Goal: Task Accomplishment & Management: Use online tool/utility

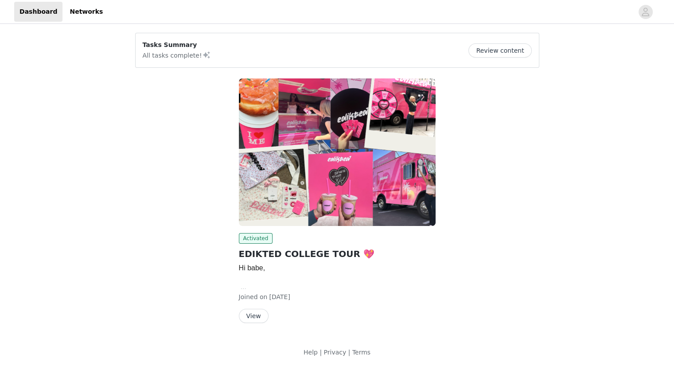
scroll to position [2, 0]
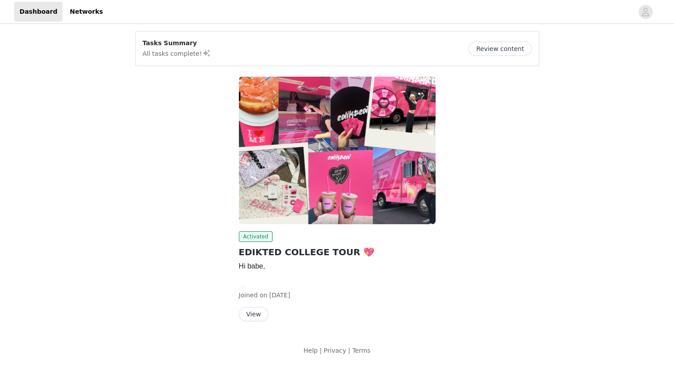
click at [249, 316] on button "View" at bounding box center [254, 314] width 30 height 14
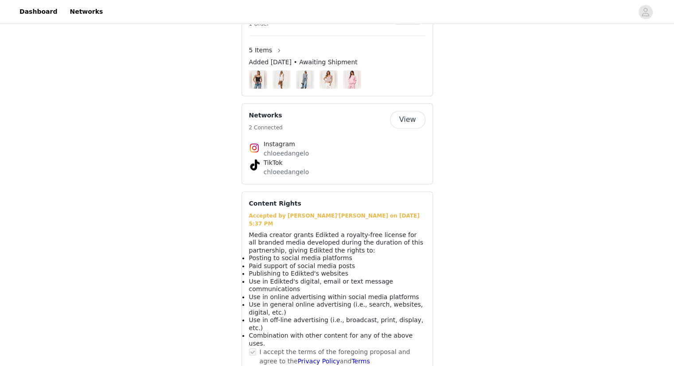
scroll to position [587, 0]
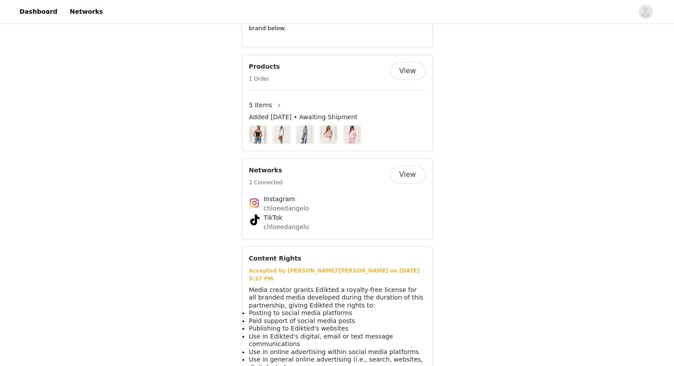
click at [405, 167] on button "View" at bounding box center [407, 175] width 35 height 18
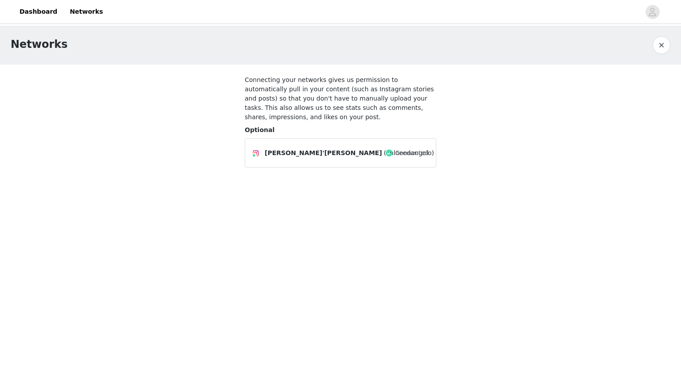
click at [301, 148] on span "[PERSON_NAME]'[PERSON_NAME]" at bounding box center [323, 152] width 117 height 9
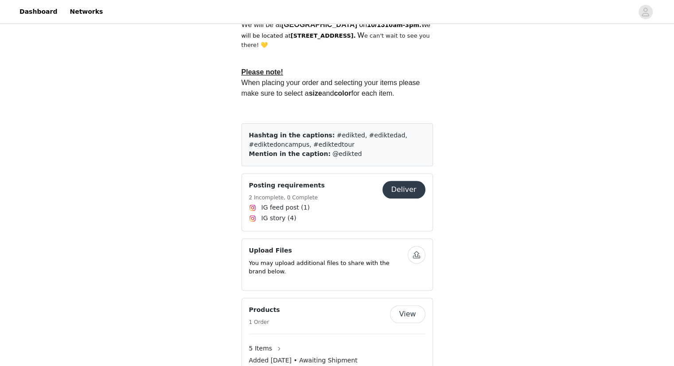
scroll to position [344, 0]
click at [417, 192] on button "Deliver" at bounding box center [403, 190] width 43 height 18
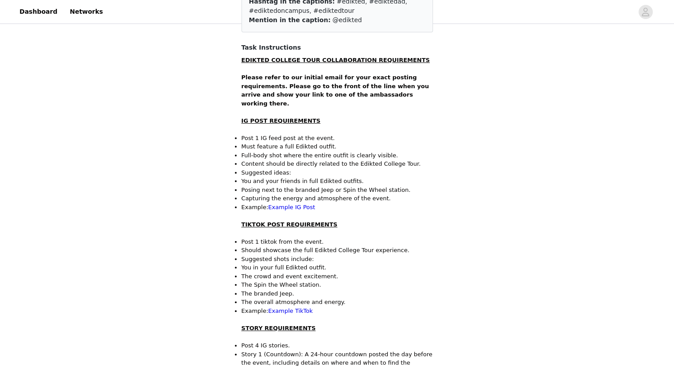
scroll to position [130, 0]
click at [276, 203] on link "Example IG Post" at bounding box center [291, 206] width 47 height 7
